Goal: Task Accomplishment & Management: Manage account settings

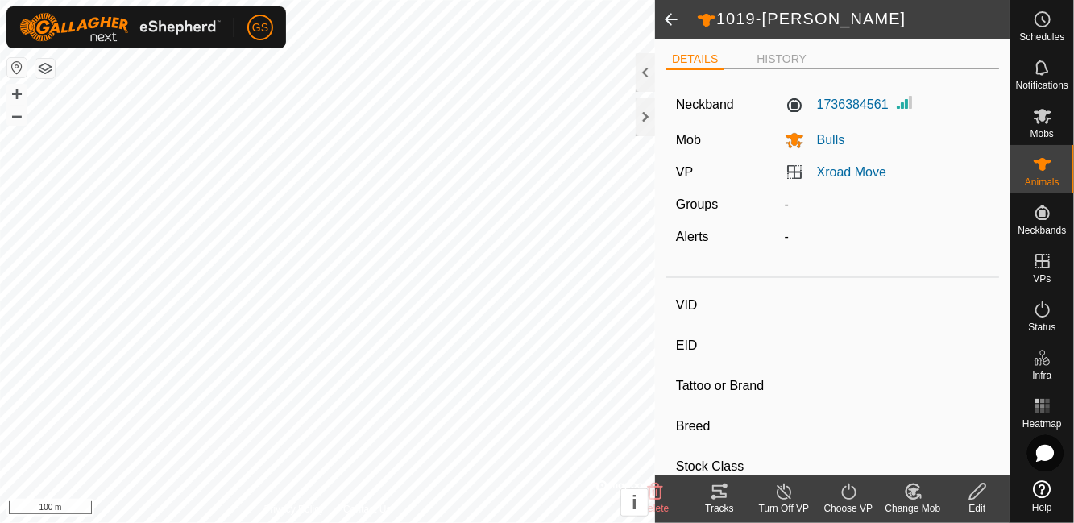
type input "1019-[PERSON_NAME]"
type input "-"
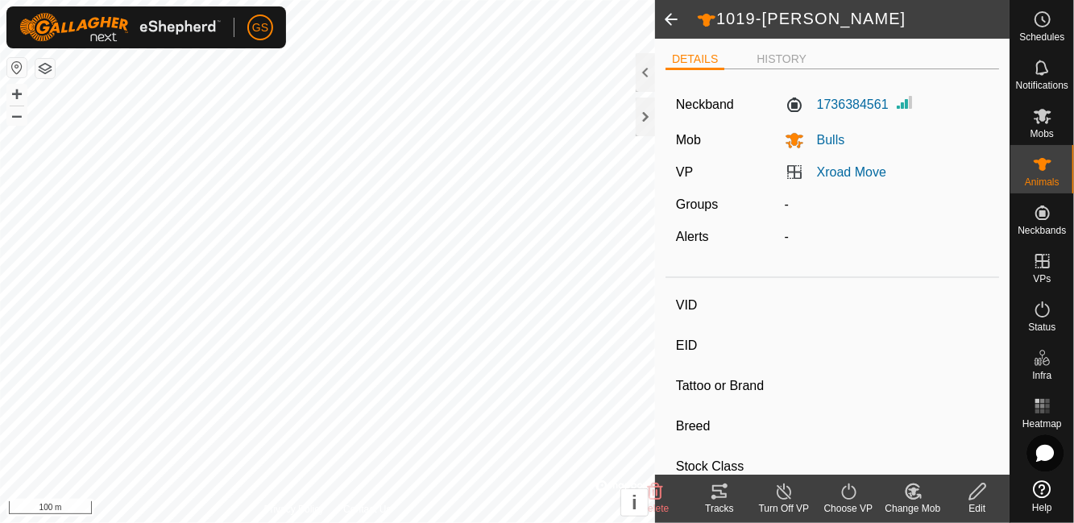
type input "0 kg"
type input "-"
